Goal: Navigation & Orientation: Find specific page/section

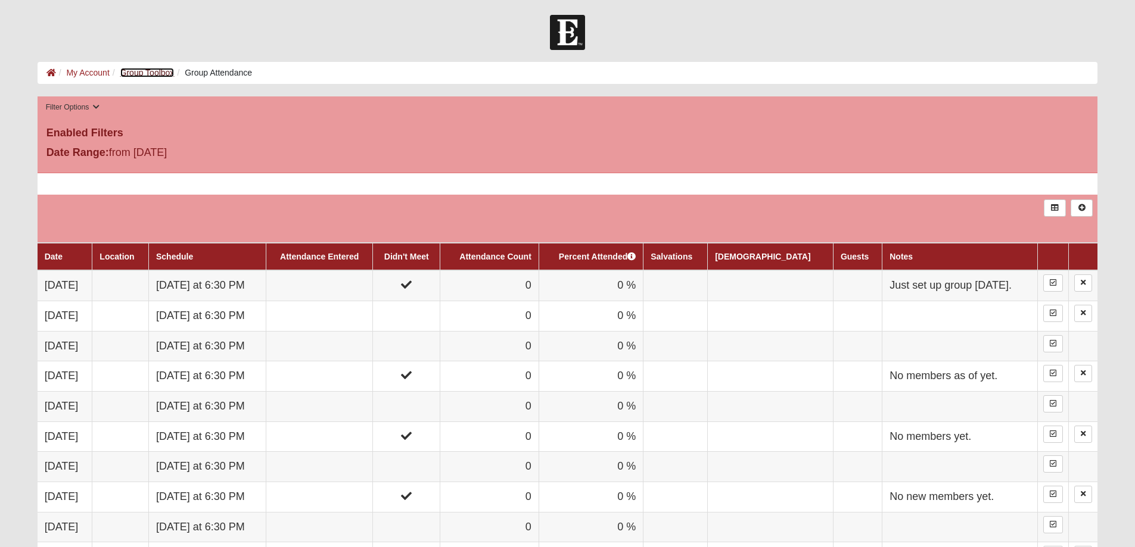
click at [142, 72] on link "Group Toolbox" at bounding box center [147, 73] width 54 height 10
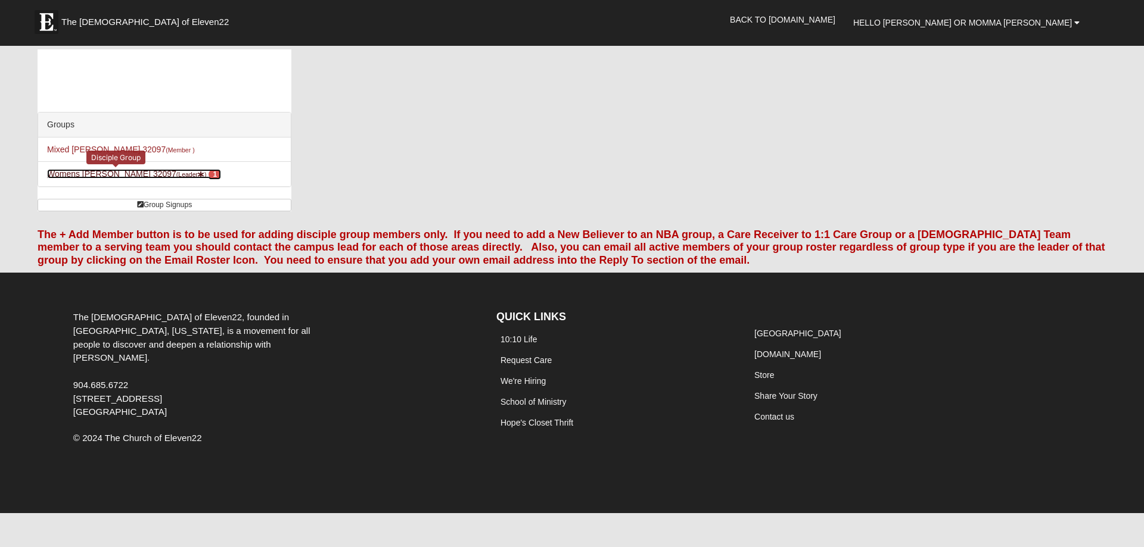
click at [111, 173] on link "Womens Kremin 32097 (Leader ) 1" at bounding box center [134, 174] width 174 height 10
click at [114, 170] on link "Womens [PERSON_NAME] 32097 (Leader ) 1" at bounding box center [134, 174] width 174 height 10
click at [208, 172] on span "1" at bounding box center [214, 174] width 13 height 11
click at [117, 172] on link "Womens [PERSON_NAME] 32097 (Leader ) 1" at bounding box center [134, 174] width 174 height 10
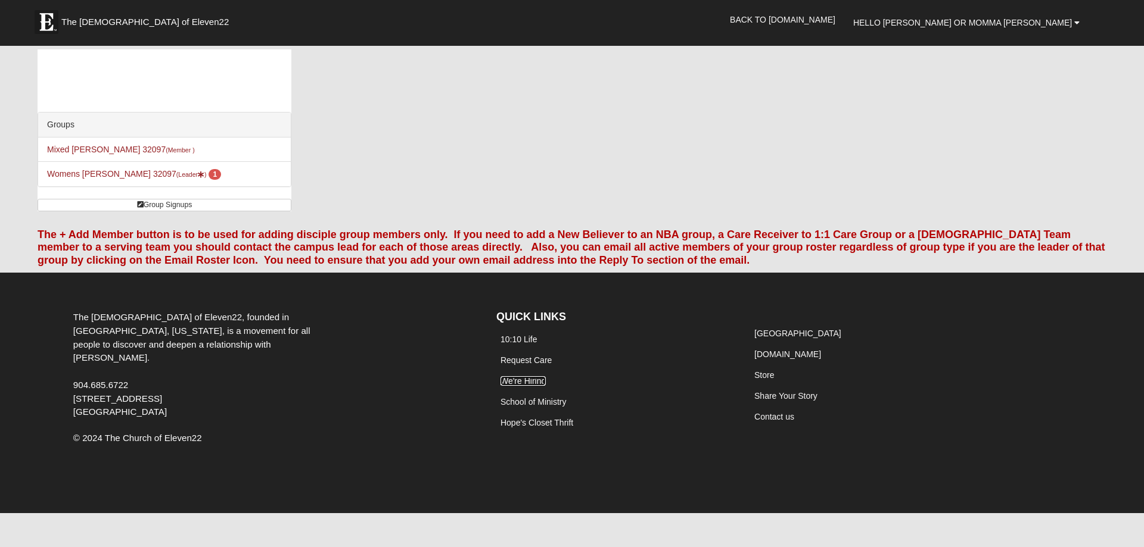
click at [522, 381] on link "We're Hiring" at bounding box center [522, 381] width 45 height 10
